Goal: Navigation & Orientation: Find specific page/section

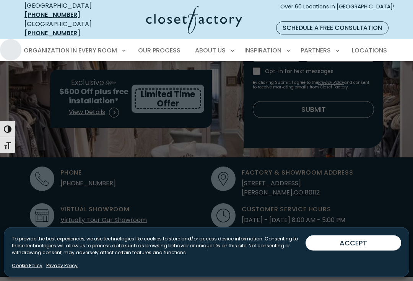
scroll to position [152, 0]
click at [35, 74] on span "Custom Closets" at bounding box center [52, 78] width 49 height 8
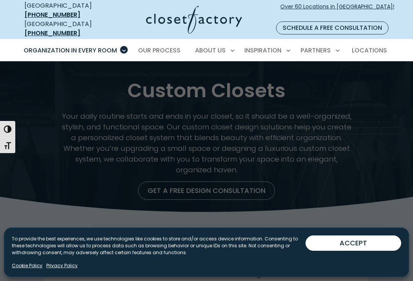
click at [34, 88] on span "Walk-In Closets" at bounding box center [52, 92] width 48 height 8
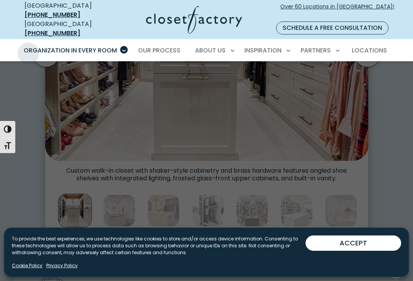
click at [170, 49] on link "Our Process" at bounding box center [160, 50] width 58 height 21
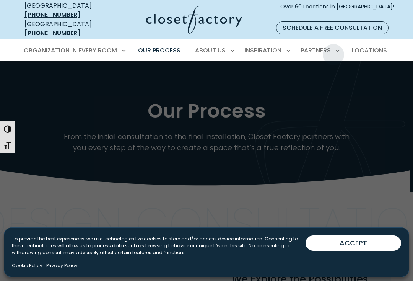
click at [382, 46] on span "Locations" at bounding box center [369, 50] width 35 height 9
